Goal: Task Accomplishment & Management: Complete application form

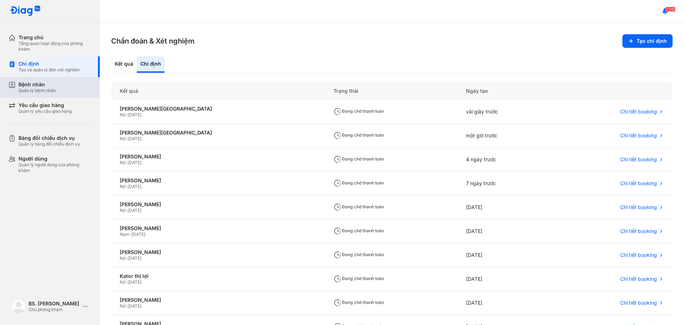
click at [38, 86] on div "Bệnh nhân" at bounding box center [37, 84] width 37 height 6
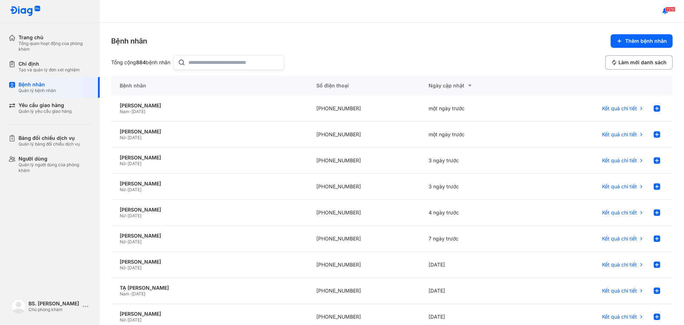
click at [190, 64] on div at bounding box center [228, 62] width 111 height 15
click at [190, 64] on input "text" at bounding box center [234, 62] width 91 height 14
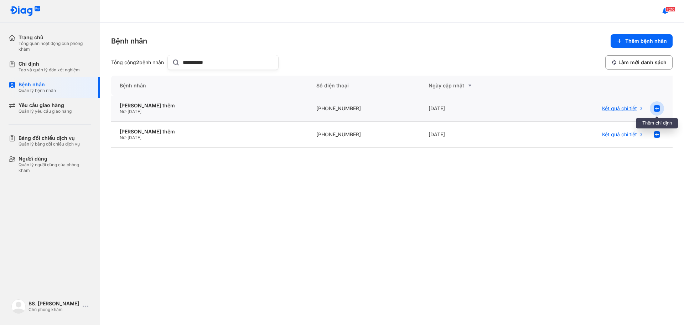
type input "**********"
click at [657, 108] on icon at bounding box center [657, 108] width 9 height 9
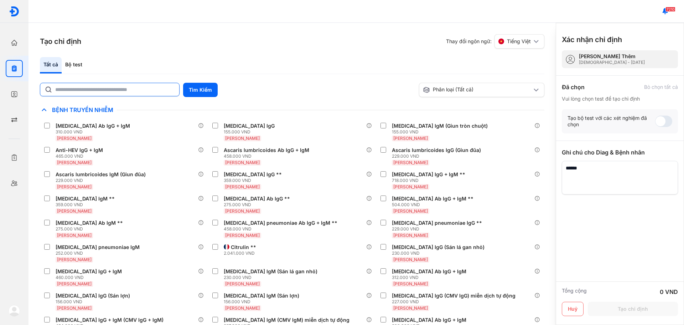
click at [98, 91] on input "text" at bounding box center [115, 89] width 120 height 13
click at [75, 67] on div "Bộ test" at bounding box center [74, 65] width 24 height 16
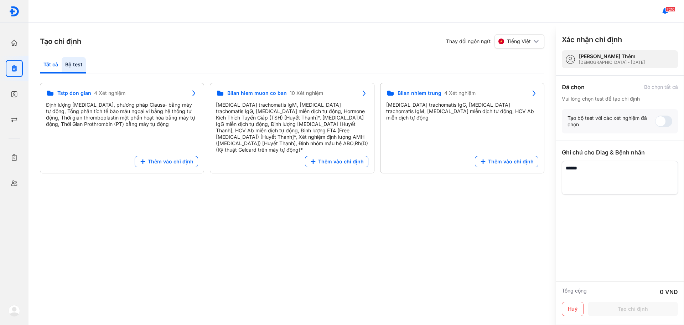
click at [62, 66] on div "Tất cả" at bounding box center [74, 65] width 24 height 16
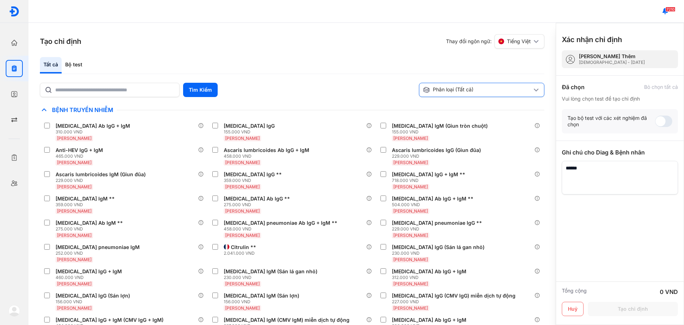
click at [503, 90] on div "Phân loại (Tất cả)" at bounding box center [477, 89] width 109 height 7
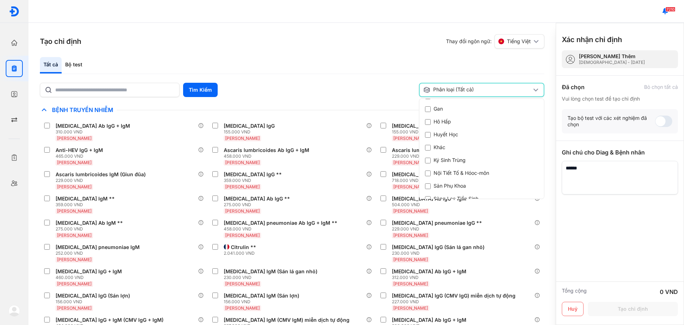
scroll to position [143, 0]
click at [468, 168] on div "Nội Tiết Tố & Hóoc-môn" at bounding box center [459, 168] width 68 height 7
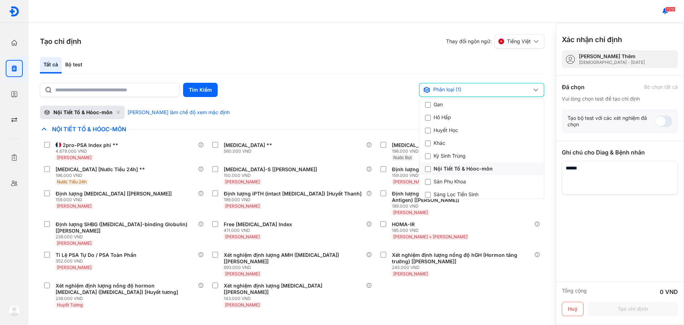
click at [457, 169] on div "Nội Tiết Tố & Hóoc-môn" at bounding box center [459, 168] width 68 height 7
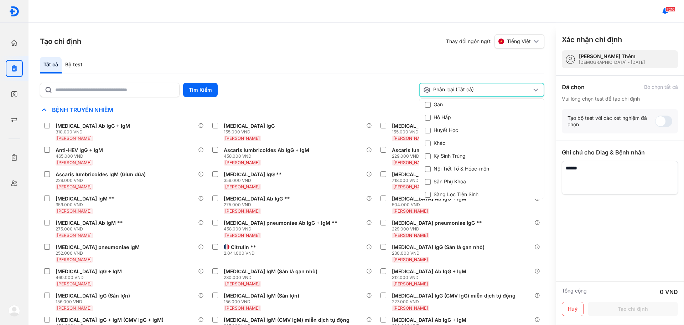
click at [452, 89] on div "Phân loại (Tất cả)" at bounding box center [478, 89] width 108 height 7
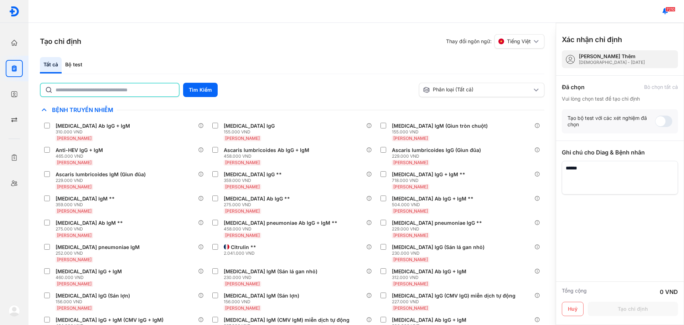
click at [66, 90] on input "text" at bounding box center [115, 89] width 119 height 13
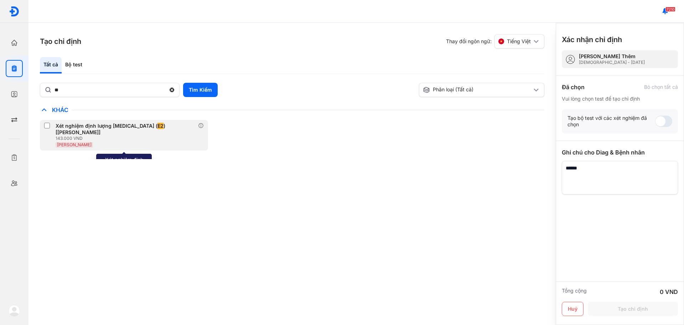
click at [74, 127] on div "Xét nghiệm định lượng Estradiol ( E2 ) [Huyết Thanh]" at bounding box center [126, 129] width 140 height 13
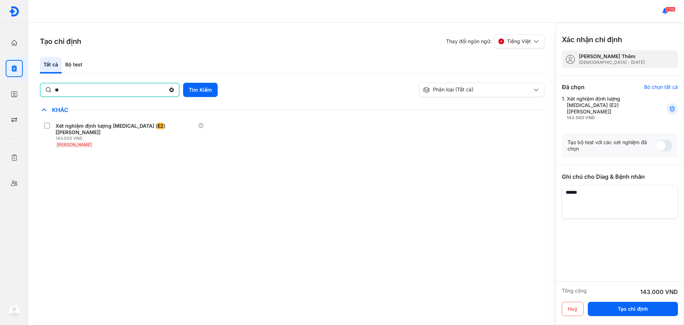
click at [71, 89] on input "**" at bounding box center [110, 89] width 111 height 13
type input "*"
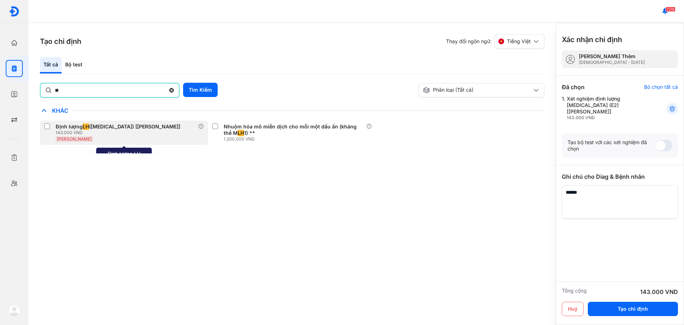
click at [97, 129] on div "Định lượng LH (Luteinizing Hormone) [Huyết Thanh]" at bounding box center [118, 126] width 125 height 6
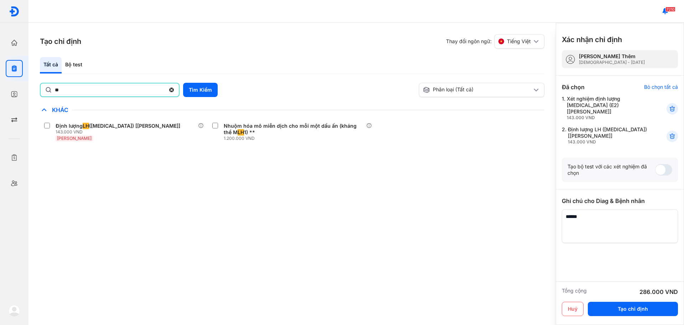
click at [69, 88] on input "**" at bounding box center [110, 89] width 111 height 13
type input "*"
type input "**********"
click at [199, 87] on button "Tìm Kiếm" at bounding box center [200, 90] width 35 height 14
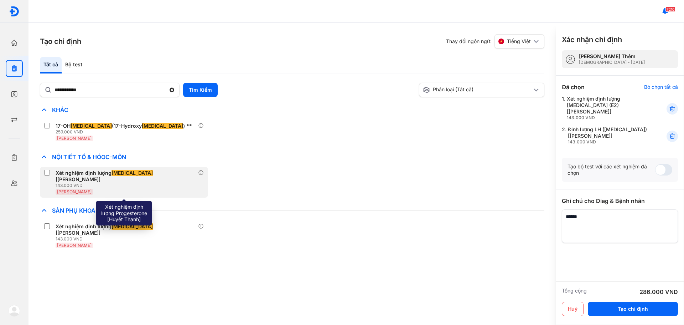
click at [92, 171] on div "Xét nghiệm định lượng Progesterone [Huyết Thanh]" at bounding box center [126, 176] width 140 height 13
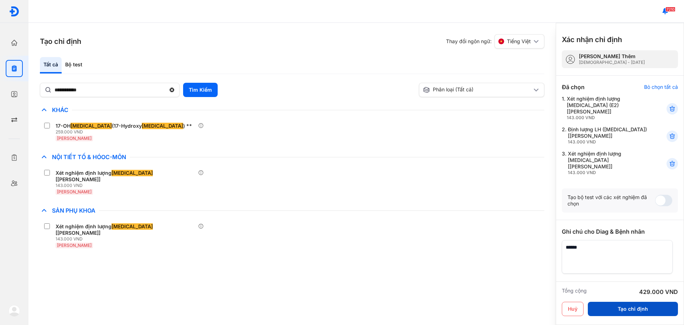
click at [652, 308] on button "Tạo chỉ định" at bounding box center [633, 309] width 90 height 14
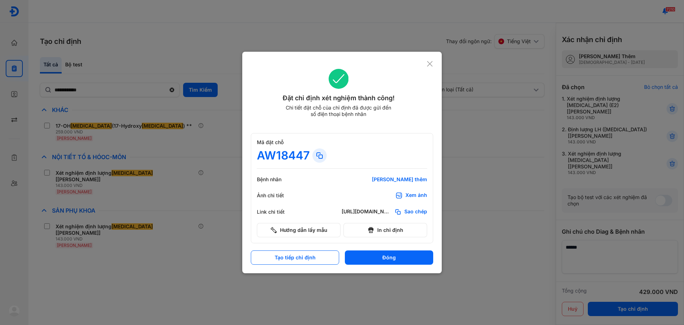
click at [427, 64] on icon at bounding box center [430, 63] width 7 height 7
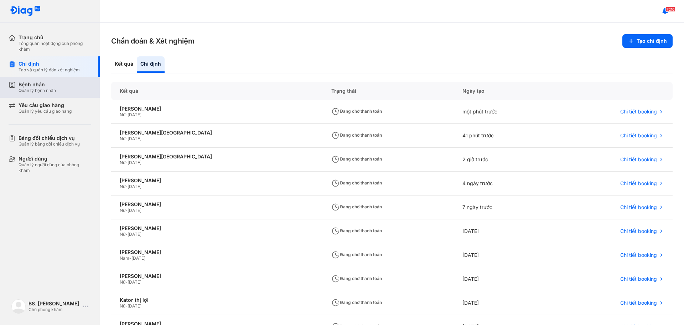
click at [27, 89] on div "Quản lý bệnh nhân" at bounding box center [37, 91] width 37 height 6
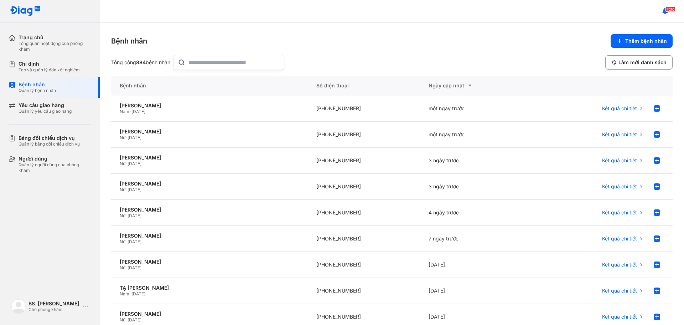
click at [223, 68] on input "text" at bounding box center [234, 62] width 91 height 14
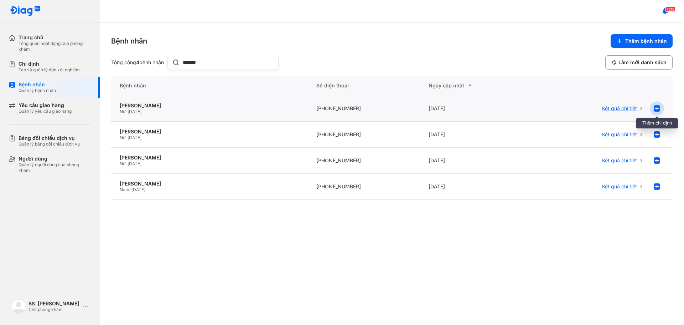
type input "******"
click at [657, 109] on icon at bounding box center [657, 108] width 9 height 9
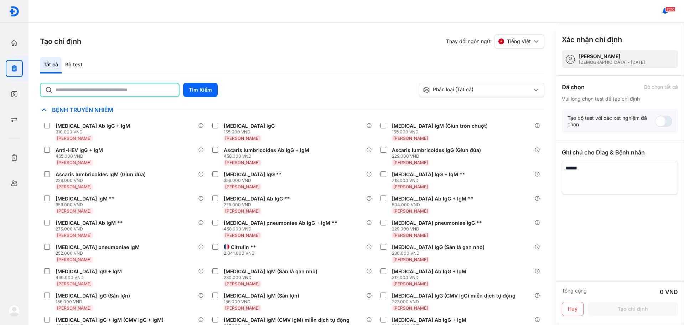
click at [70, 90] on input "text" at bounding box center [115, 89] width 119 height 13
click at [75, 93] on input "text" at bounding box center [115, 89] width 119 height 13
type input "**********"
click at [195, 92] on button "Tìm Kiếm" at bounding box center [200, 90] width 35 height 14
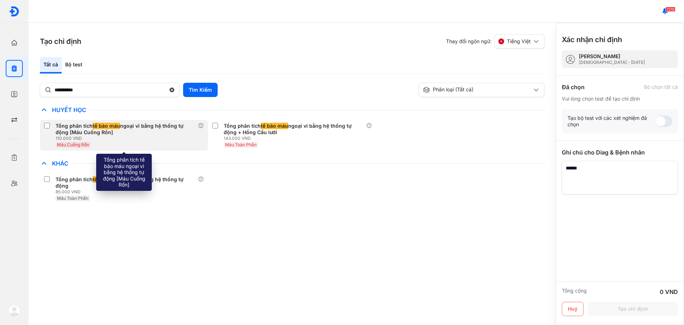
click at [128, 126] on div "Tổng phân tích tế bào máu ngoại vi bằng hệ thống tự động [Máu Cuống Rốn]" at bounding box center [126, 129] width 140 height 13
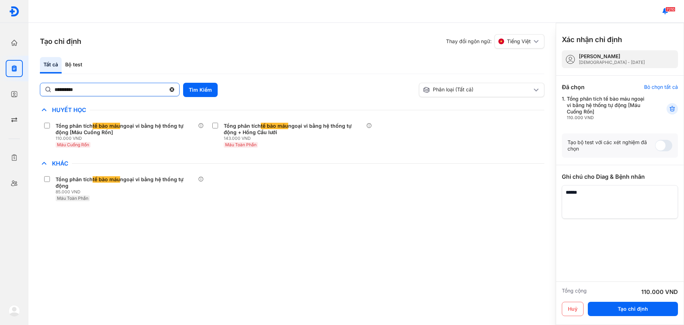
click at [90, 92] on input "**********" at bounding box center [110, 89] width 111 height 13
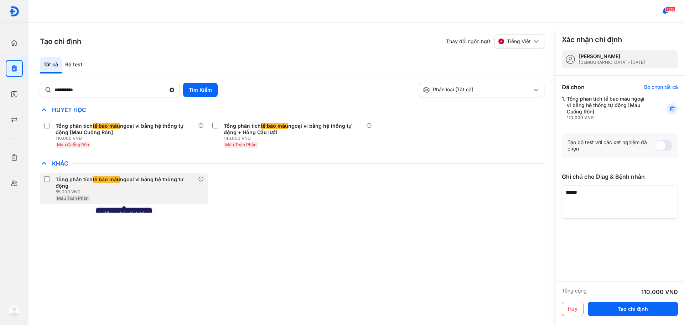
click at [69, 179] on div "Tổng phân tích tế bào máu ngoại vi bằng hệ thống tự động" at bounding box center [126, 182] width 140 height 13
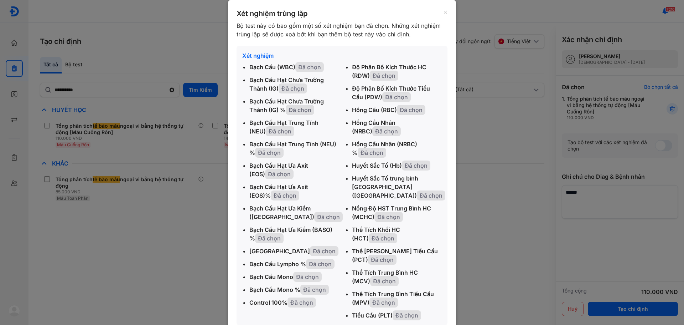
click at [444, 10] on icon at bounding box center [446, 12] width 4 height 7
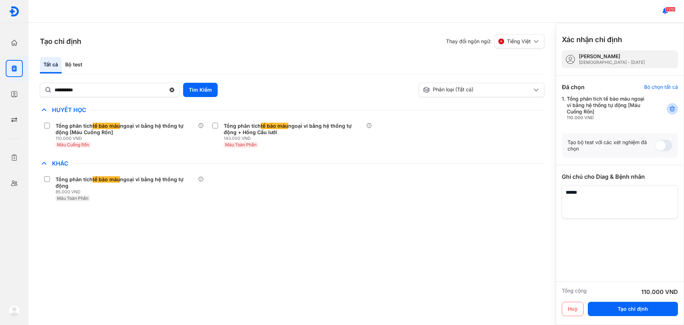
click at [676, 108] on icon at bounding box center [672, 108] width 7 height 7
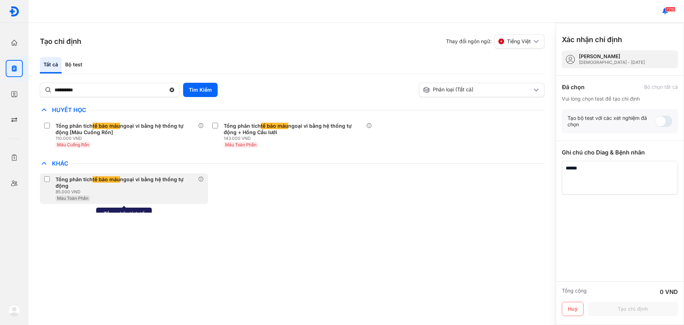
click at [73, 176] on div "Tổng phân tích tế bào máu ngoại vi bằng hệ thống tự động" at bounding box center [126, 182] width 140 height 13
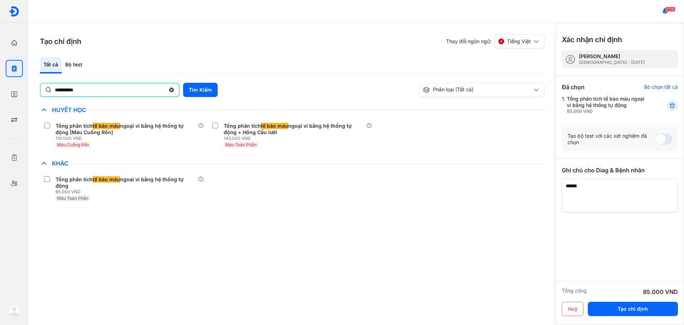
drag, startPoint x: 90, startPoint y: 87, endPoint x: 29, endPoint y: 95, distance: 61.5
click at [29, 95] on div "**********" at bounding box center [293, 174] width 528 height 302
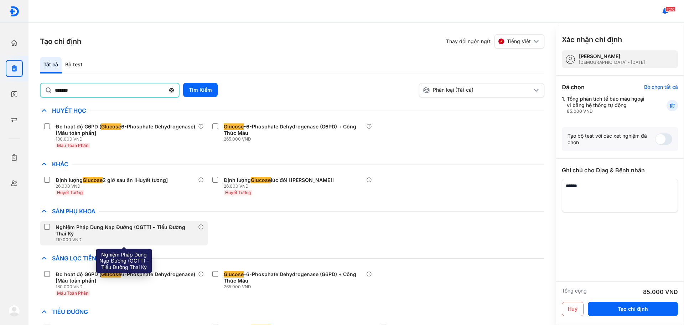
click at [90, 227] on div "Nghiệm Pháp Dung Nạp Đường (OGTT) - Tiểu Đường Thai Kỳ" at bounding box center [126, 230] width 140 height 13
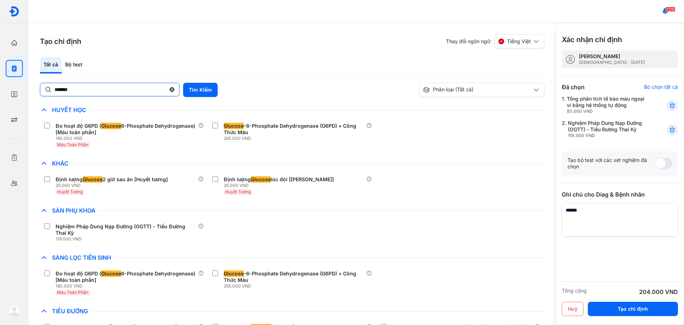
drag, startPoint x: 97, startPoint y: 88, endPoint x: 93, endPoint y: 89, distance: 4.4
click at [93, 89] on input "*******" at bounding box center [110, 89] width 111 height 13
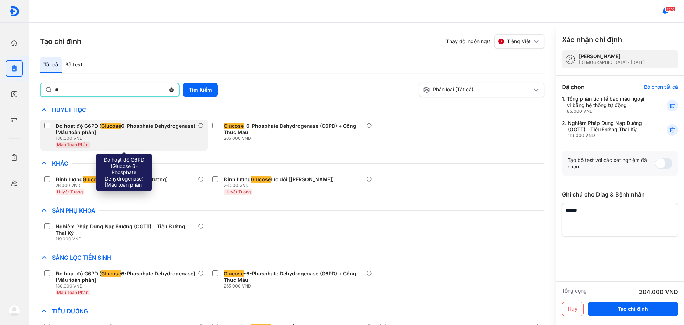
type input "*"
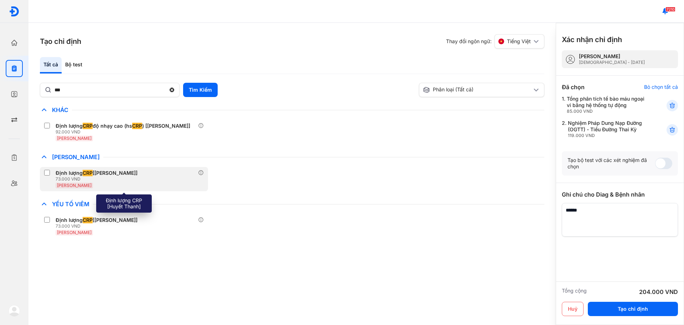
click at [72, 171] on div "Định lượng CRP [[PERSON_NAME]]" at bounding box center [97, 173] width 82 height 6
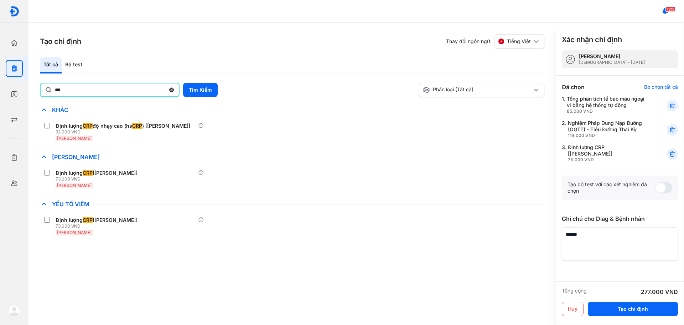
click at [97, 91] on input "***" at bounding box center [110, 89] width 111 height 13
type input "*"
type input "*********"
click at [210, 89] on button "Tìm Kiếm" at bounding box center [200, 90] width 35 height 14
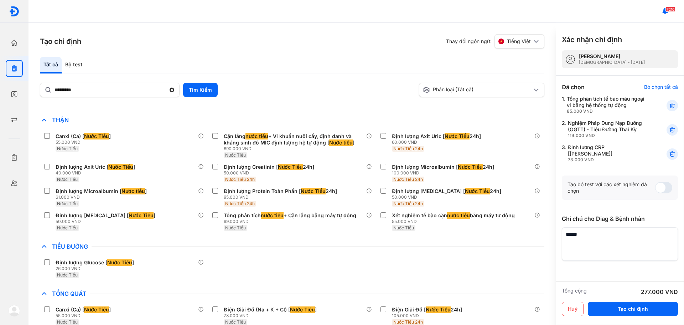
scroll to position [463, 0]
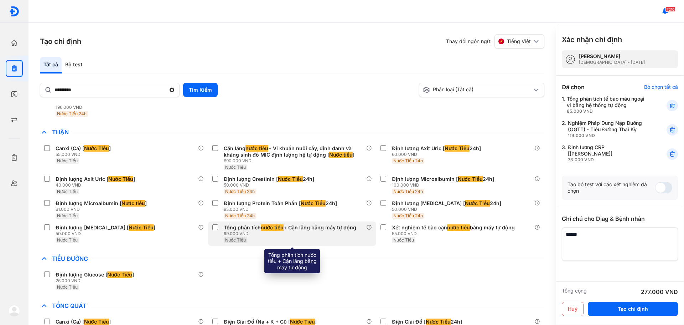
click at [242, 227] on div "Tổng phân tích nước tiểu + Cặn lắng bằng máy tự động" at bounding box center [290, 227] width 133 height 6
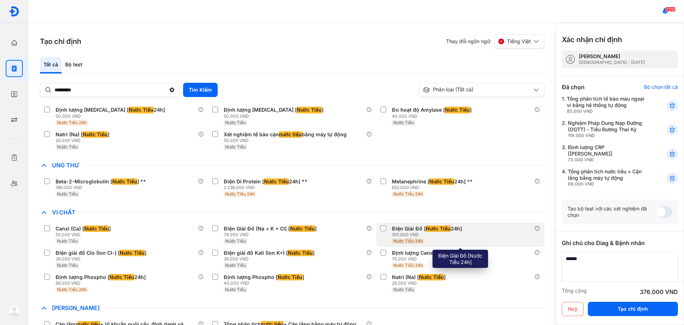
scroll to position [829, 0]
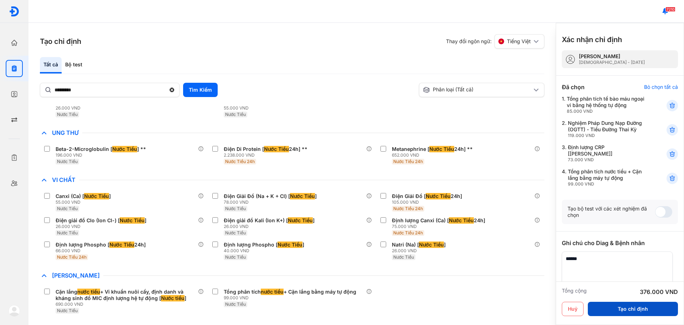
click at [615, 310] on button "Tạo chỉ định" at bounding box center [633, 309] width 90 height 14
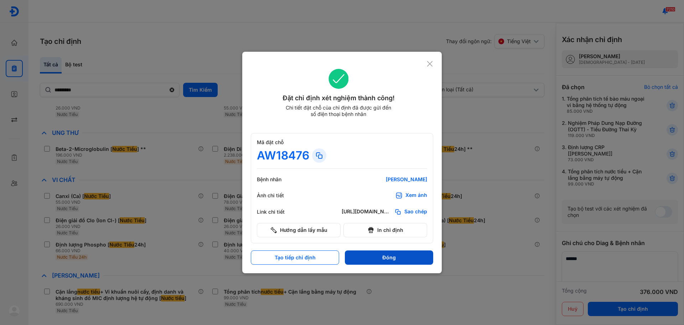
click at [384, 262] on button "Đóng" at bounding box center [389, 257] width 88 height 14
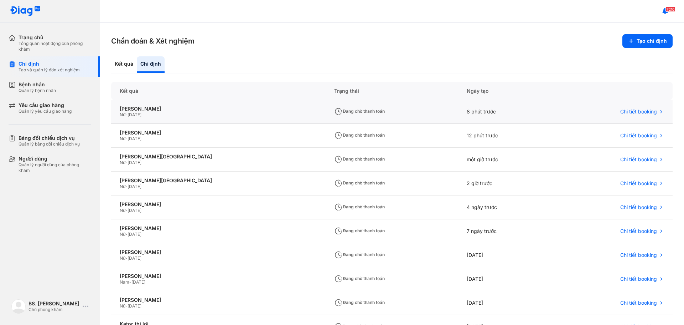
click at [625, 110] on span "Chi tiết booking" at bounding box center [639, 111] width 37 height 6
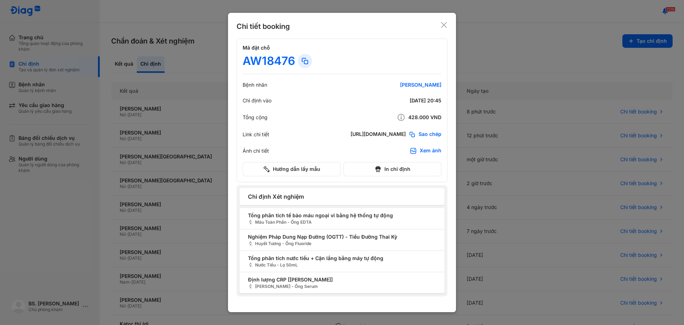
click at [443, 24] on use at bounding box center [444, 25] width 6 height 6
